Goal: Complete application form

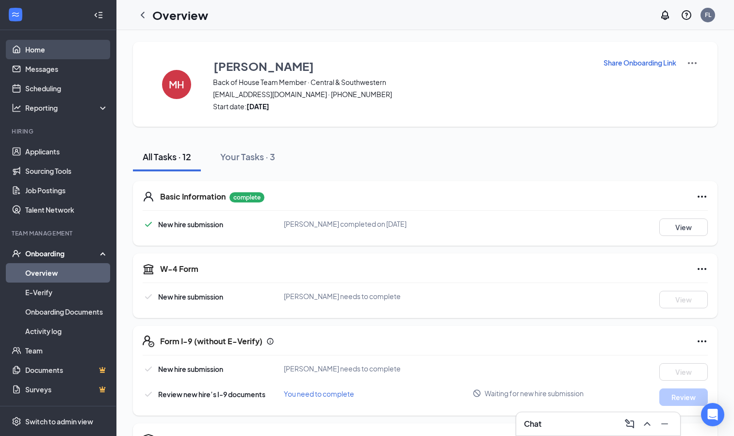
click at [74, 49] on link "Home" at bounding box center [66, 49] width 83 height 19
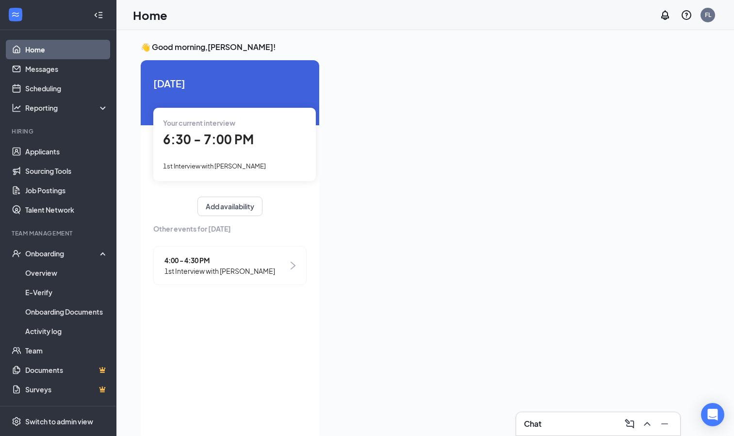
click at [213, 142] on span "6:30 - 7:00 PM" at bounding box center [208, 139] width 91 height 16
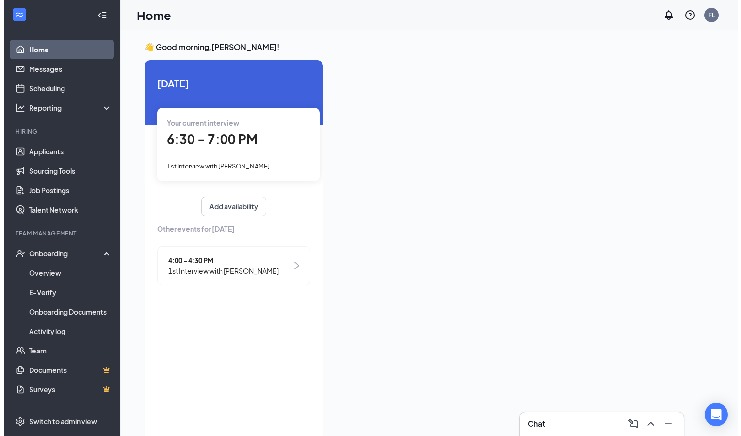
scroll to position [4, 0]
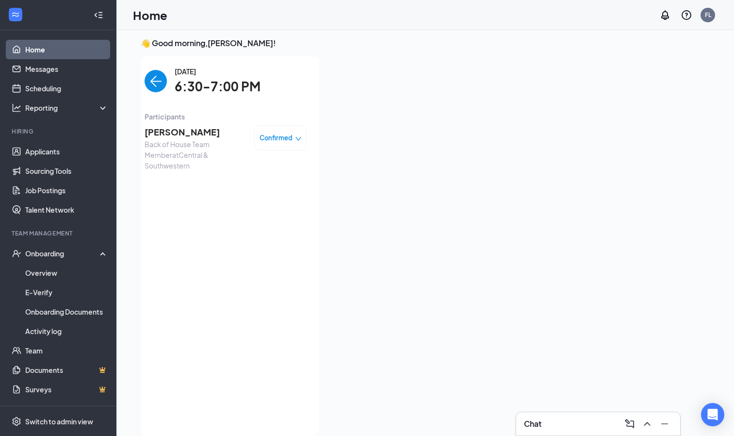
click at [173, 129] on span "[PERSON_NAME]" at bounding box center [196, 132] width 102 height 14
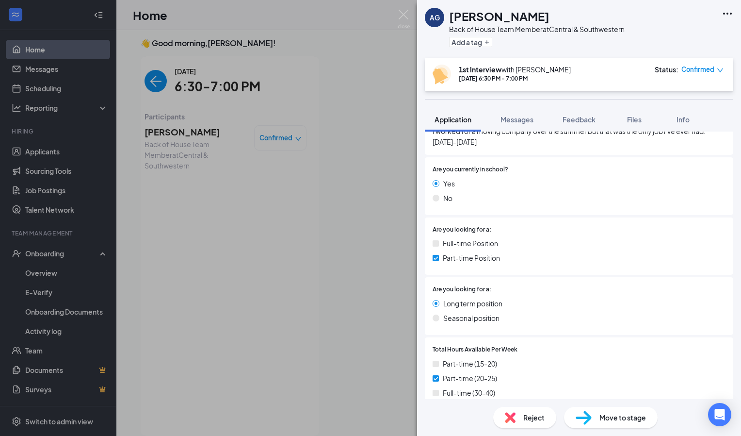
scroll to position [318, 0]
click at [461, 173] on div "Are you currently in school? Yes No" at bounding box center [579, 184] width 293 height 42
click at [449, 172] on span "Are you currently in school?" at bounding box center [471, 167] width 76 height 9
click at [439, 169] on span "Are you currently in school?" at bounding box center [471, 167] width 76 height 9
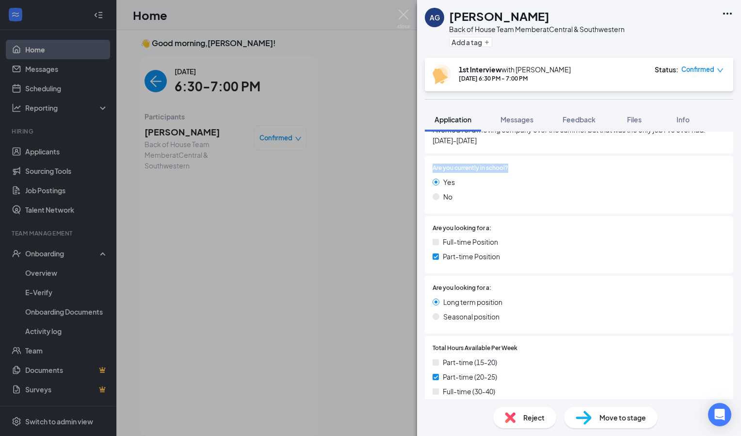
click at [439, 169] on span "Are you currently in school?" at bounding box center [471, 167] width 76 height 9
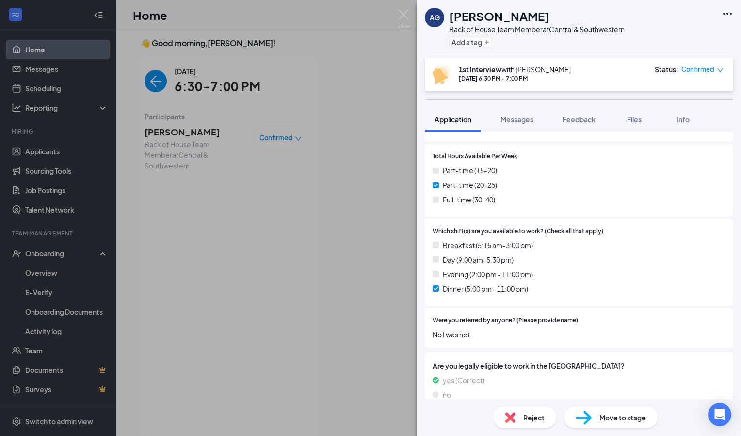
scroll to position [511, 0]
click at [455, 299] on div "Which shift(s) are you available to work? (Check all that apply) Breakfast (5:1…" at bounding box center [579, 261] width 309 height 87
click at [454, 302] on div "Which shift(s) are you available to work? (Check all that apply) Breakfast (5:1…" at bounding box center [579, 261] width 309 height 87
click at [455, 290] on span "Dinner (5:00 pm - 11:00 pm)" at bounding box center [485, 287] width 85 height 11
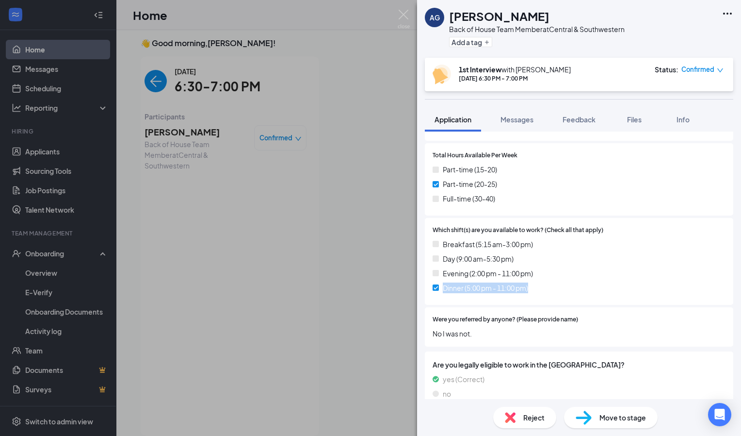
click at [455, 290] on span "Dinner (5:00 pm - 11:00 pm)" at bounding box center [485, 287] width 85 height 11
drag, startPoint x: 455, startPoint y: 290, endPoint x: 466, endPoint y: 289, distance: 11.3
click at [466, 289] on span "Dinner (5:00 pm - 11:00 pm)" at bounding box center [485, 287] width 85 height 11
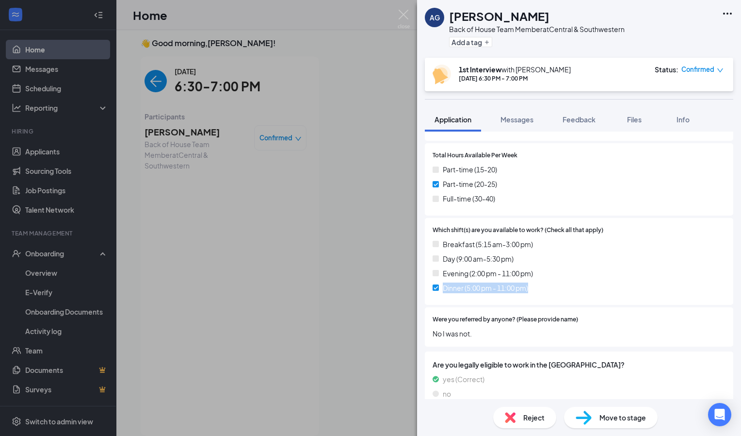
click at [466, 289] on span "Dinner (5:00 pm - 11:00 pm)" at bounding box center [485, 287] width 85 height 11
drag, startPoint x: 466, startPoint y: 289, endPoint x: 481, endPoint y: 173, distance: 116.5
click at [481, 173] on span "Part-time (15-20)" at bounding box center [470, 169] width 54 height 11
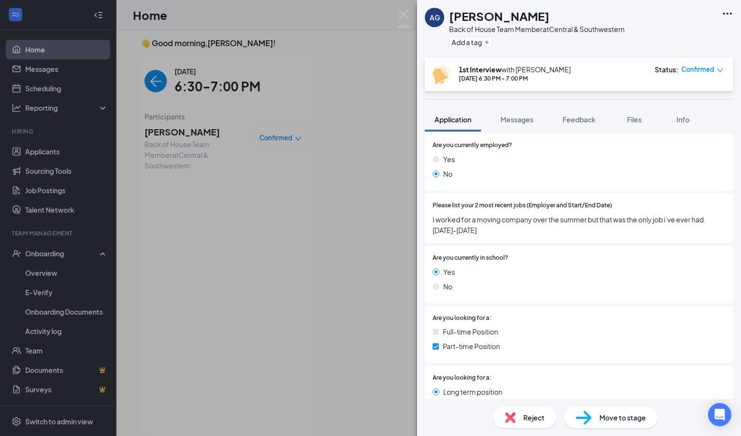
scroll to position [229, 0]
click at [449, 207] on span "Please list your 2 most recent jobs (Employer and Start/End Date)" at bounding box center [522, 204] width 179 height 9
drag, startPoint x: 449, startPoint y: 207, endPoint x: 460, endPoint y: 217, distance: 15.1
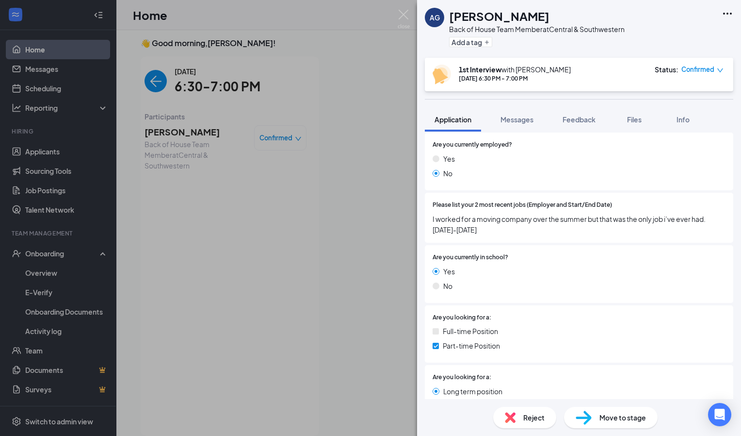
click at [460, 217] on span "I worked for a moving company over the summer but that was the only job i’ve ev…" at bounding box center [579, 223] width 293 height 21
click at [464, 208] on span "Please list your 2 most recent jobs (Employer and Start/End Date)" at bounding box center [522, 204] width 179 height 9
drag, startPoint x: 464, startPoint y: 208, endPoint x: 490, endPoint y: 231, distance: 35.0
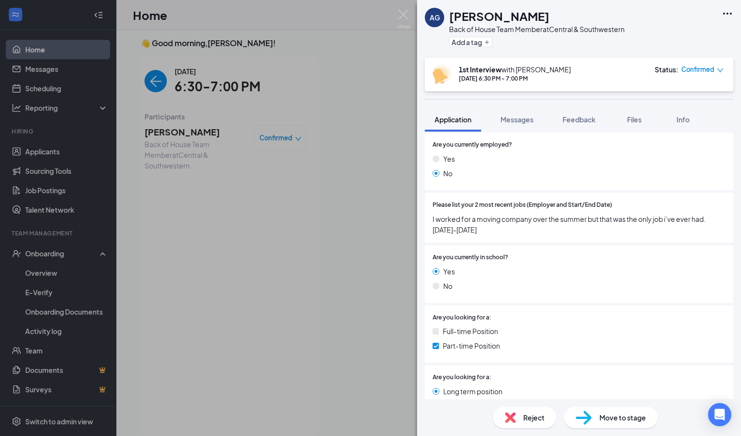
click at [490, 231] on span "I worked for a moving company over the summer but that was the only job i’ve ev…" at bounding box center [579, 223] width 293 height 21
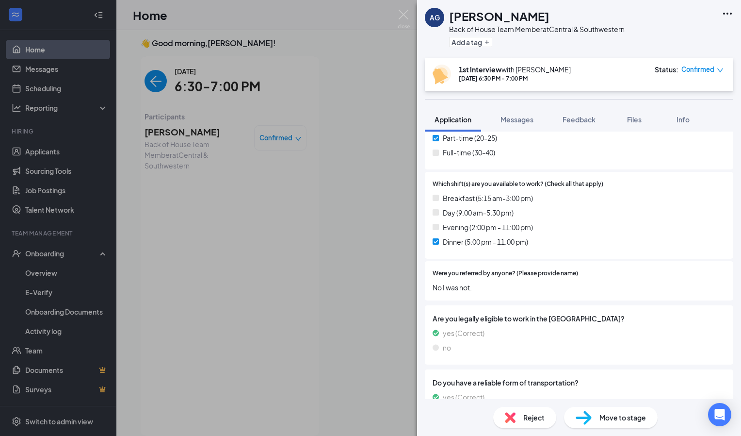
scroll to position [717, 0]
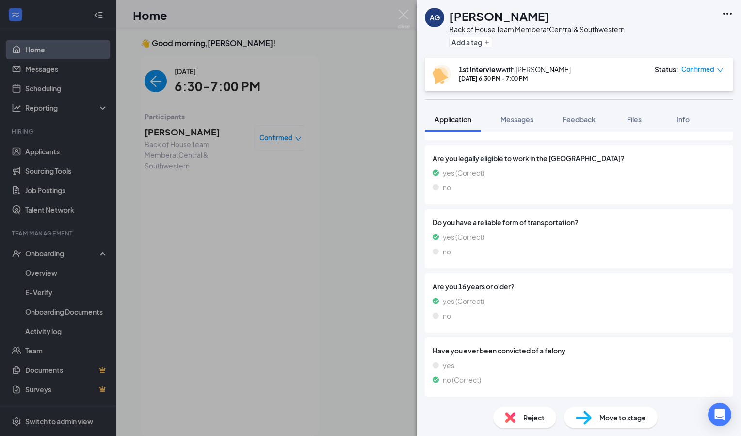
click at [455, 287] on span "Are you 16 years or older?" at bounding box center [579, 286] width 293 height 11
drag, startPoint x: 455, startPoint y: 287, endPoint x: 447, endPoint y: 287, distance: 8.2
click at [447, 287] on span "Are you 16 years or older?" at bounding box center [579, 286] width 293 height 11
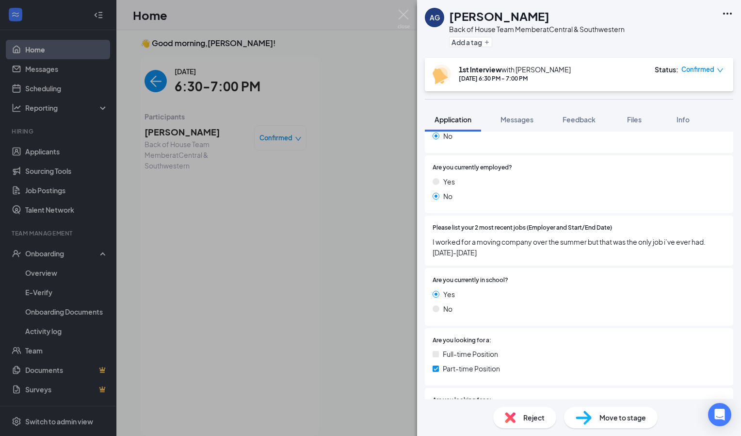
scroll to position [0, 0]
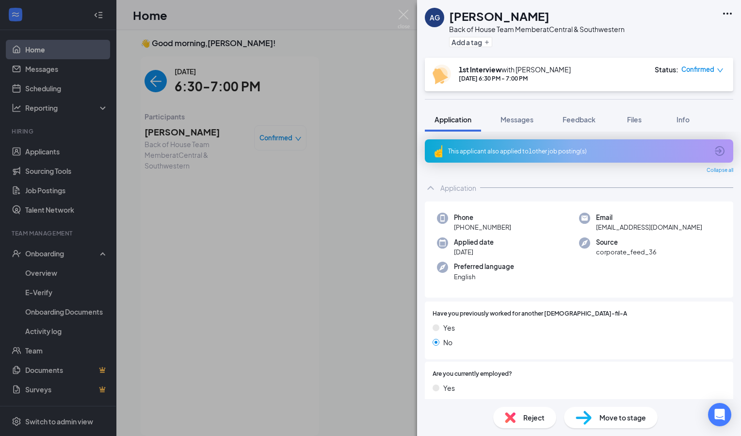
click at [445, 190] on div "Application" at bounding box center [458, 188] width 36 height 10
